Goal: Navigation & Orientation: Understand site structure

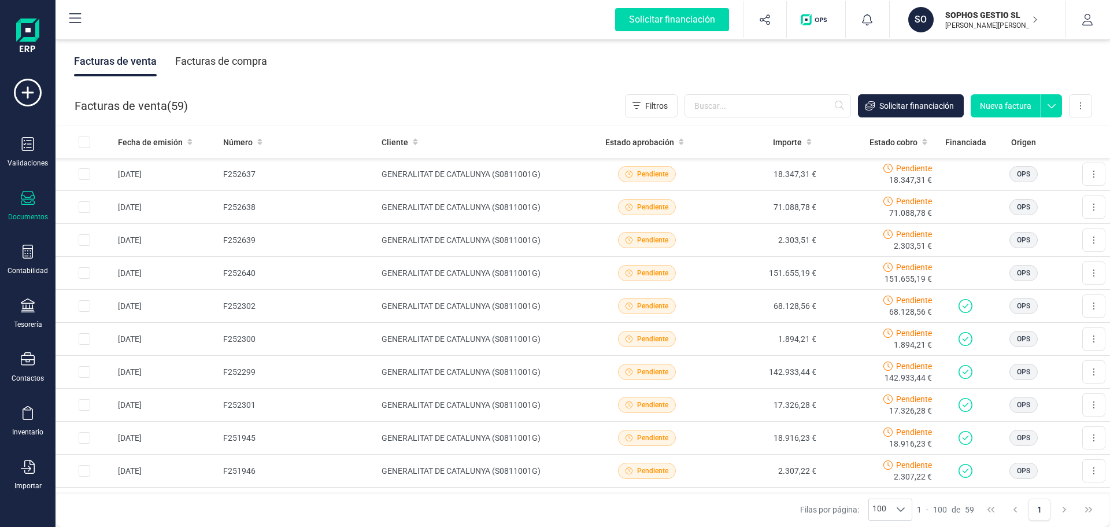
click at [228, 59] on div "Facturas de compra" at bounding box center [221, 61] width 92 height 30
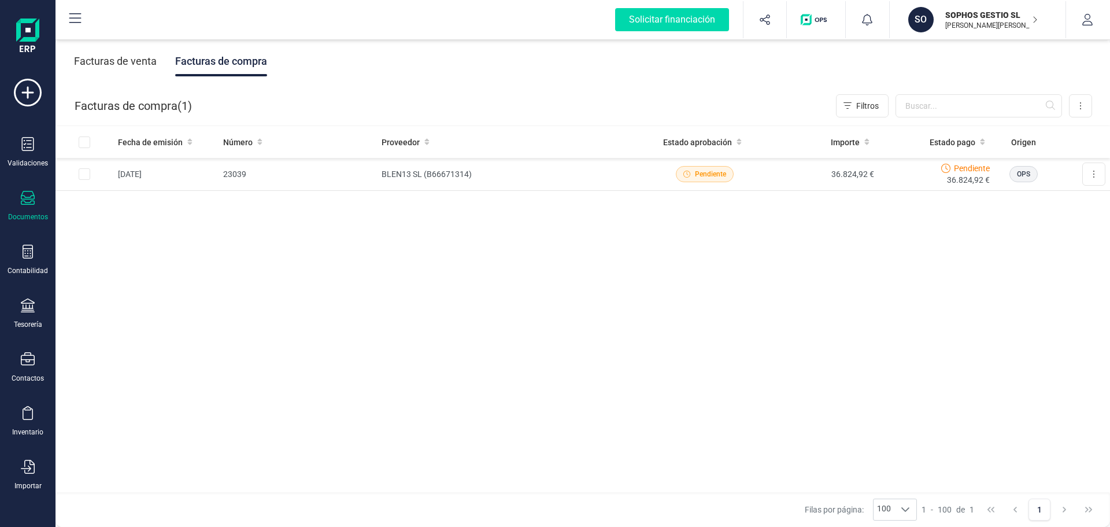
click at [121, 60] on div "Facturas de venta" at bounding box center [115, 61] width 83 height 30
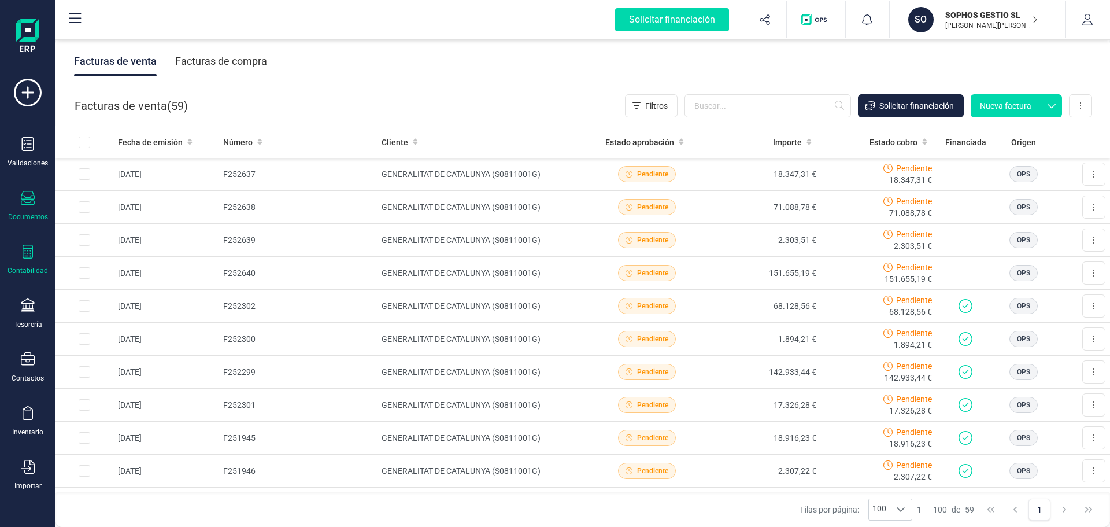
click at [21, 263] on div "Contabilidad" at bounding box center [28, 260] width 46 height 31
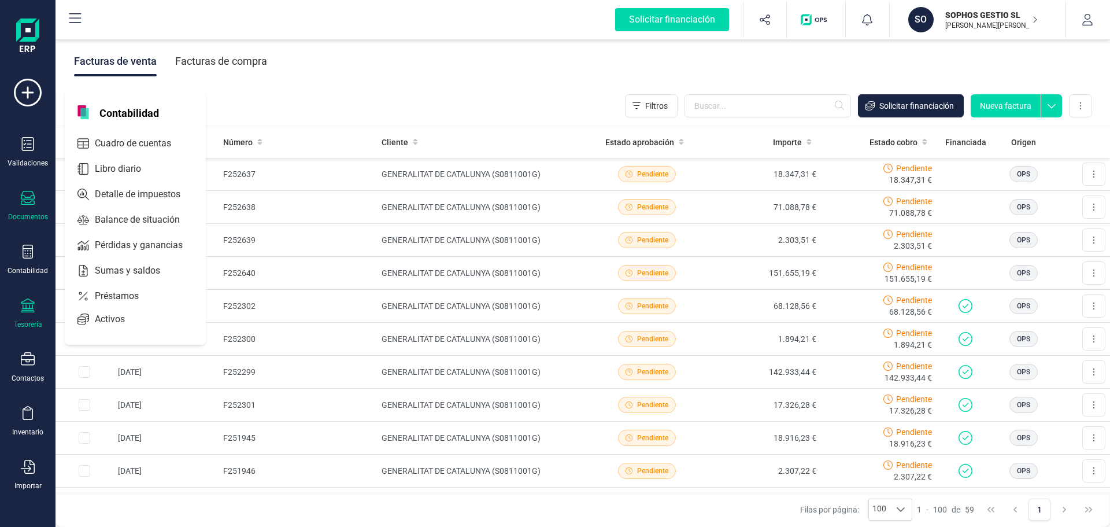
click at [32, 311] on icon at bounding box center [28, 305] width 14 height 14
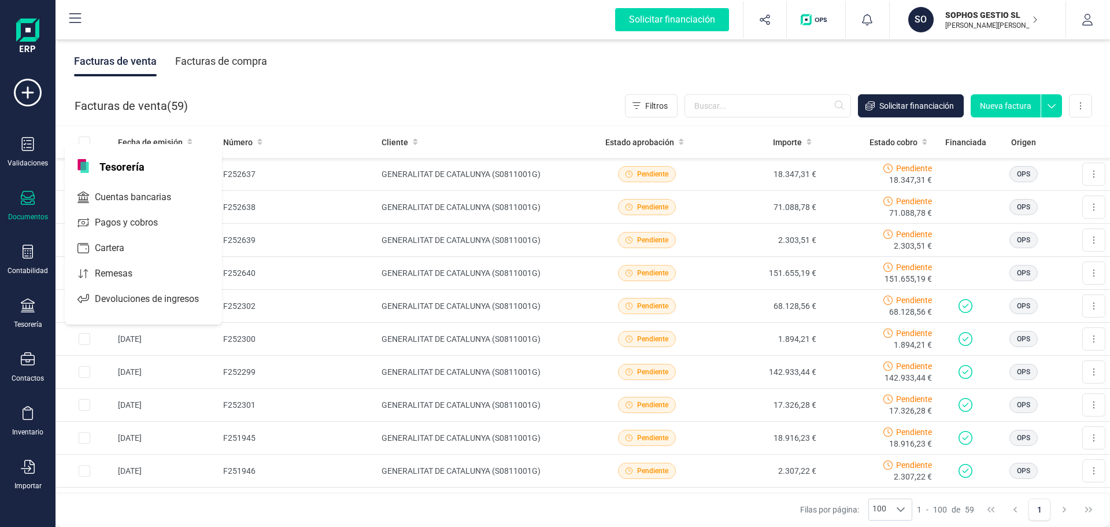
click at [136, 166] on span "Tesorería" at bounding box center [122, 166] width 59 height 14
click at [23, 256] on icon at bounding box center [28, 252] width 10 height 14
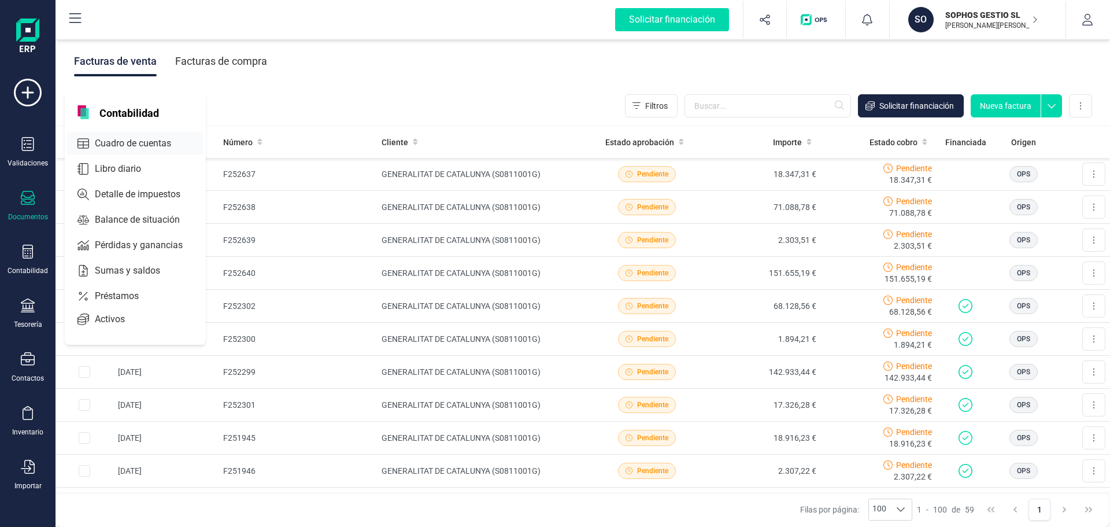
click at [151, 141] on span "Cuadro de cuentas" at bounding box center [141, 143] width 102 height 14
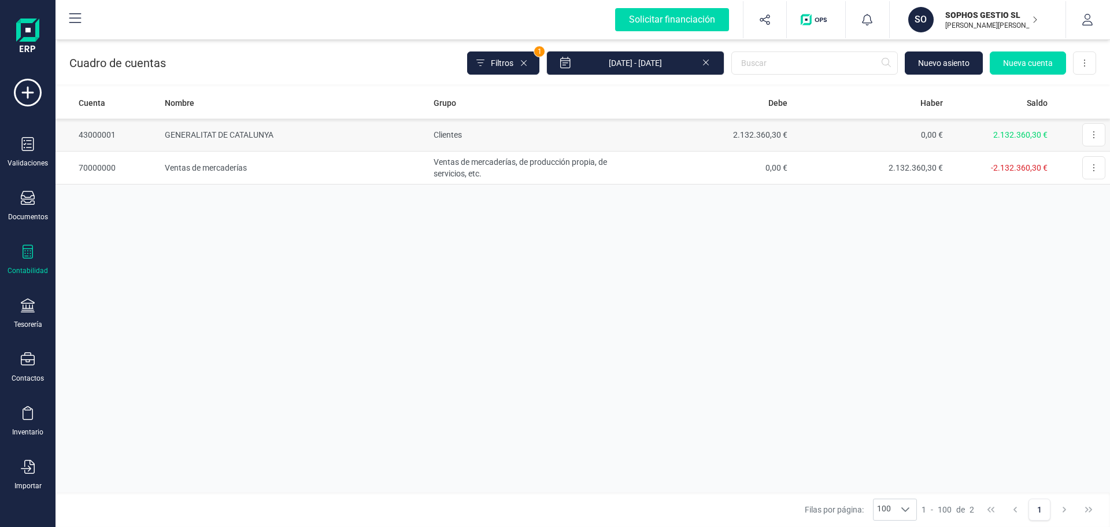
click at [270, 132] on td "GENERALITAT DE CATALUNYA" at bounding box center [294, 135] width 269 height 33
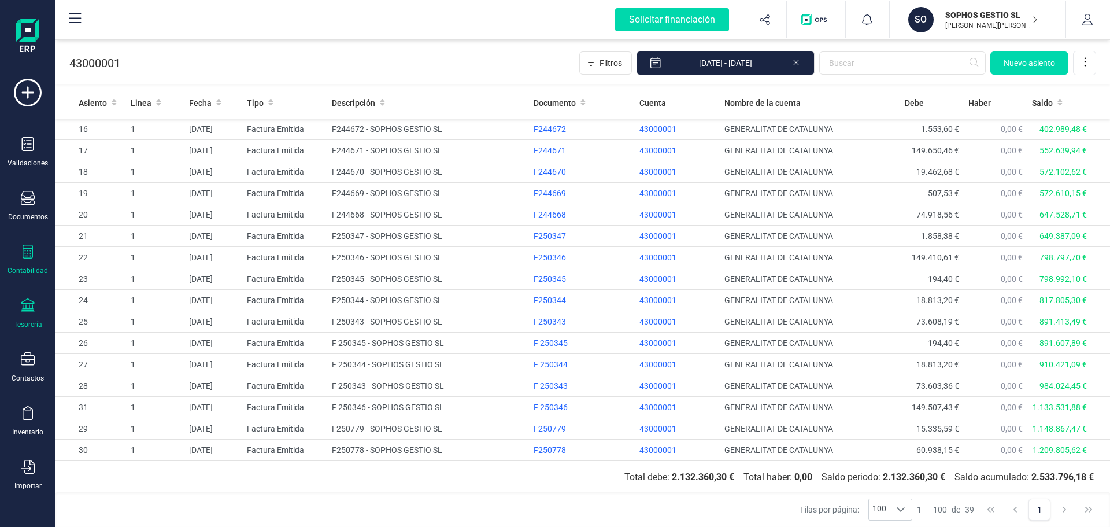
click at [22, 315] on div at bounding box center [28, 306] width 14 height 17
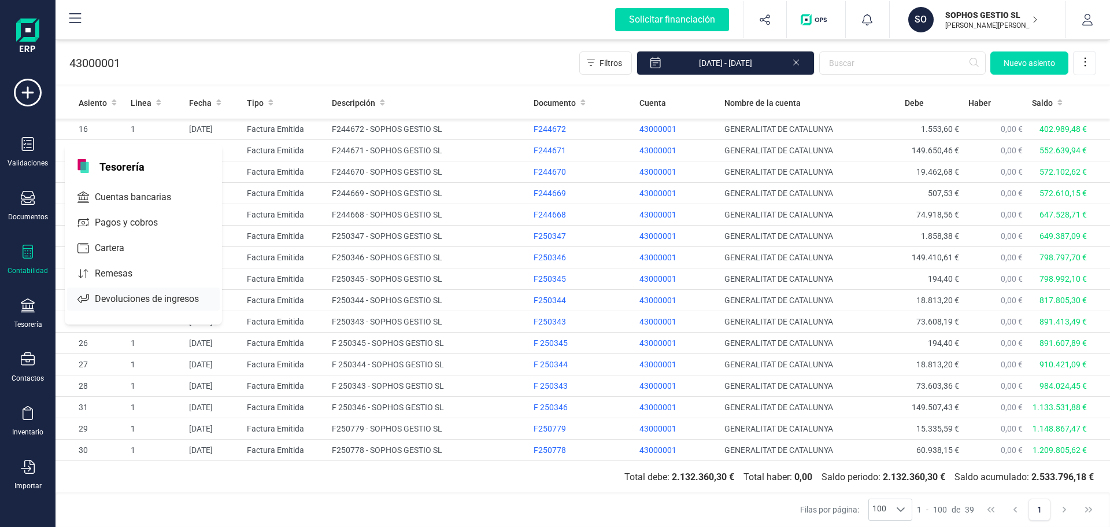
click at [179, 298] on span "Devoluciones de ingresos" at bounding box center [155, 299] width 130 height 14
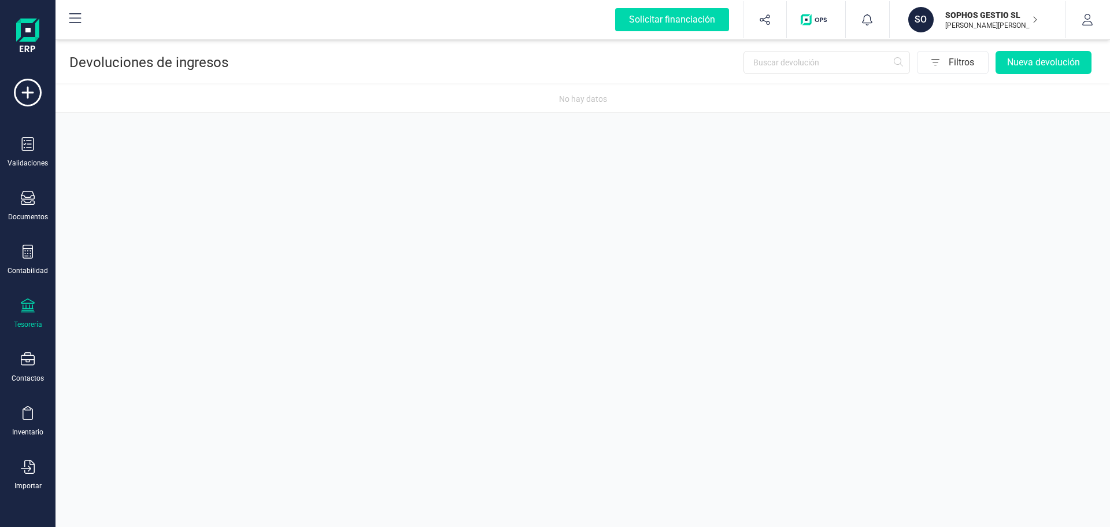
click at [27, 318] on div "Tesorería" at bounding box center [28, 313] width 46 height 31
click at [156, 225] on span "Pagos y cobros" at bounding box center [134, 223] width 88 height 14
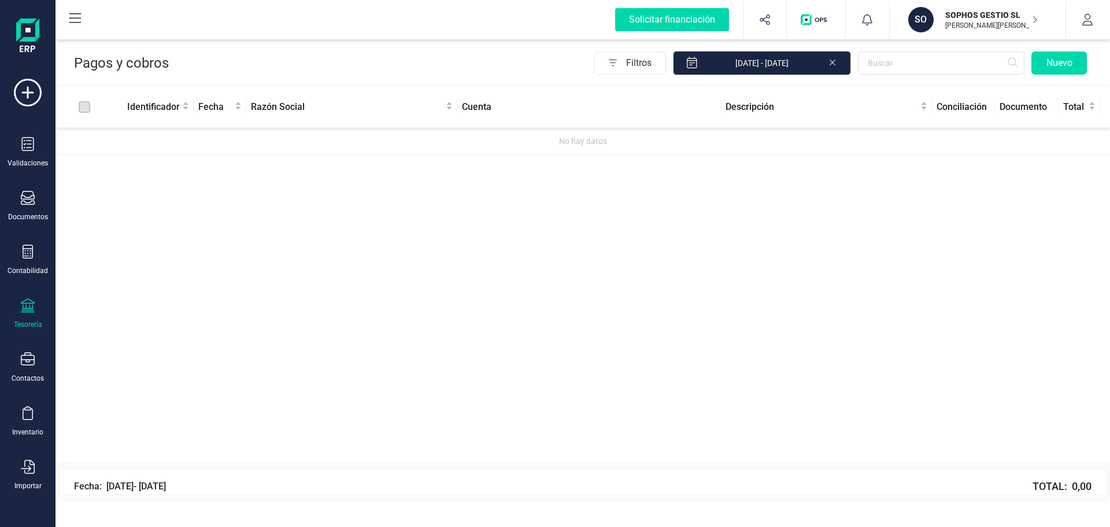
drag, startPoint x: 784, startPoint y: 327, endPoint x: 441, endPoint y: 218, distance: 359.2
click at [775, 321] on div "Identificador Fecha Razón Social Cuenta Descripción Conciliación Documento Tota…" at bounding box center [583, 274] width 1055 height 375
click at [819, 17] on img "button" at bounding box center [816, 20] width 31 height 12
